Goal: Task Accomplishment & Management: Manage account settings

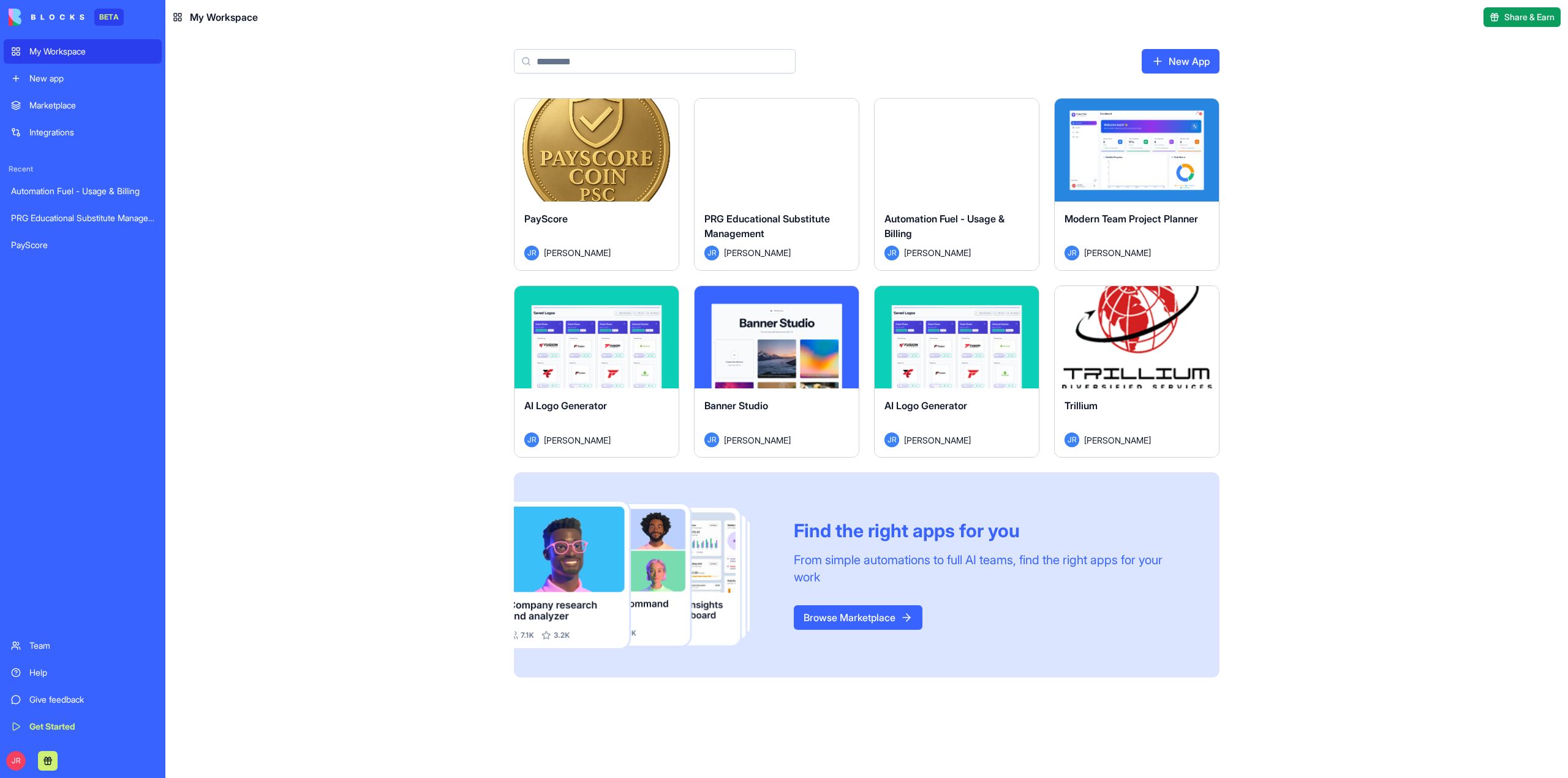
click at [1175, 337] on button "Launch" at bounding box center [1137, 336] width 92 height 25
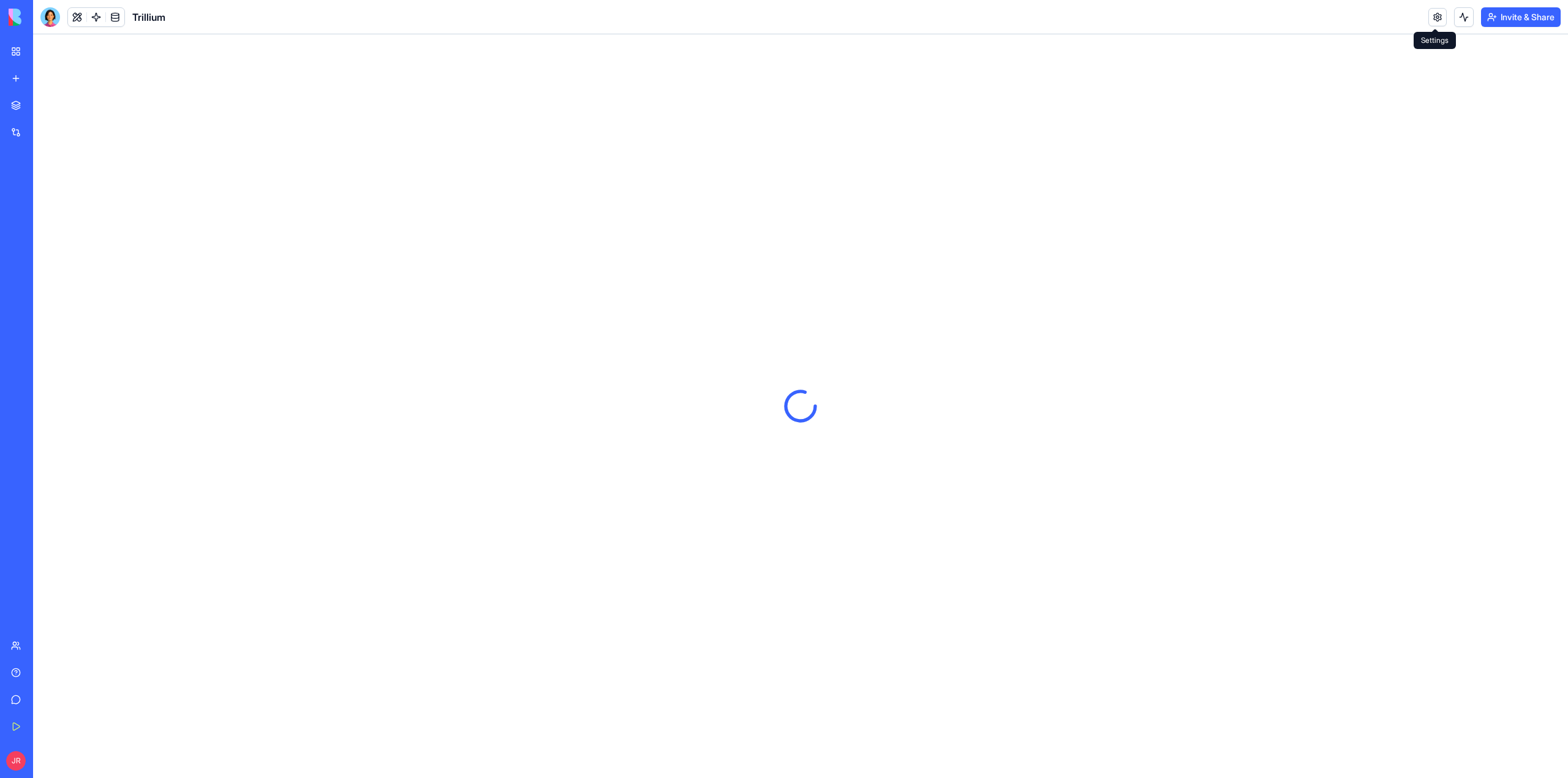
click at [1439, 18] on link at bounding box center [1438, 17] width 18 height 18
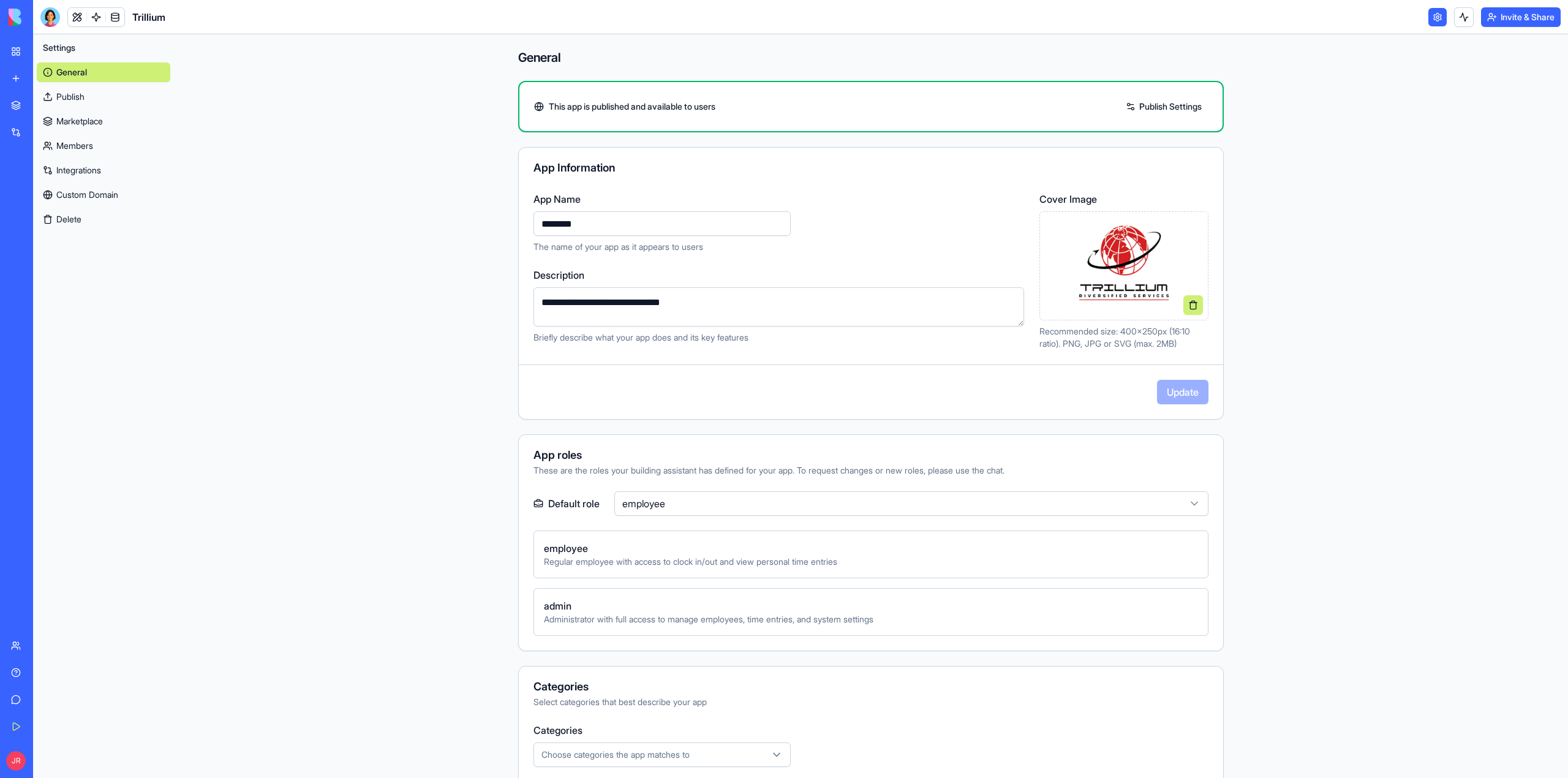
click at [79, 143] on link "Members" at bounding box center [103, 146] width 133 height 20
